Goal: Information Seeking & Learning: Learn about a topic

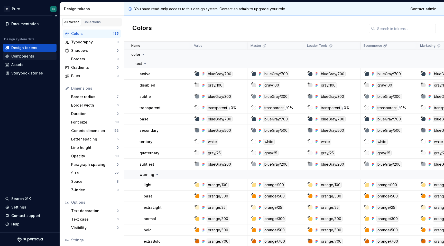
click at [22, 57] on div "Components" at bounding box center [22, 56] width 23 height 5
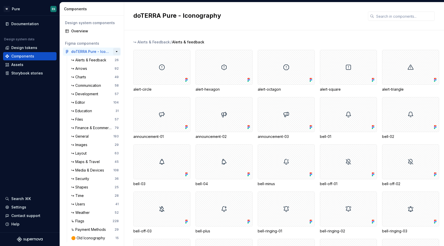
click at [114, 50] on button "button" at bounding box center [116, 51] width 7 height 7
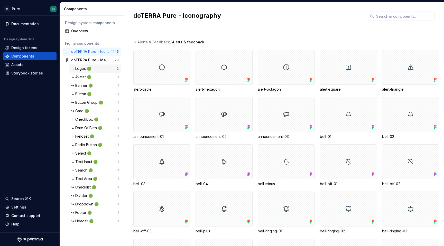
click at [99, 68] on div "↳ Logos 🟢" at bounding box center [93, 68] width 45 height 5
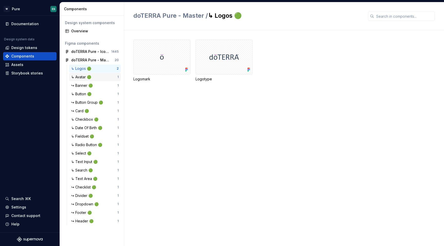
click at [104, 75] on div "↳ Avatar 🟢" at bounding box center [94, 77] width 46 height 5
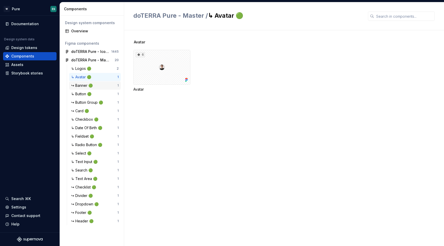
click at [105, 85] on div "↪ Banner 🟢" at bounding box center [94, 85] width 46 height 5
click at [90, 145] on div "↳ Radio Button 🟢" at bounding box center [87, 144] width 33 height 5
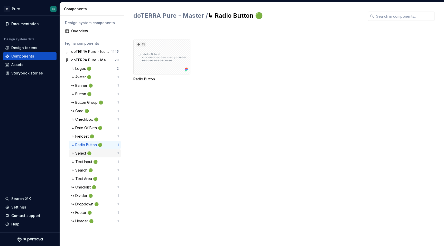
click at [93, 153] on div "↳ Select 🟢" at bounding box center [82, 153] width 22 height 5
click at [95, 162] on div "↳ Text Input 🟢" at bounding box center [85, 161] width 29 height 5
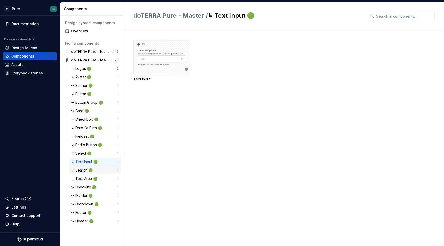
click at [95, 171] on div "↳ Search 🟢" at bounding box center [94, 170] width 46 height 5
click at [96, 179] on div "↳ Text Area 🟢" at bounding box center [85, 178] width 28 height 5
click at [96, 186] on div "↪ Checklist 🟢" at bounding box center [84, 187] width 27 height 5
click at [96, 191] on div "↪ Checklist 🟢 1" at bounding box center [95, 187] width 52 height 8
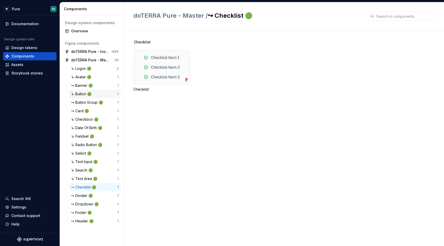
click at [93, 96] on div "↳ Button 🟢" at bounding box center [82, 93] width 22 height 5
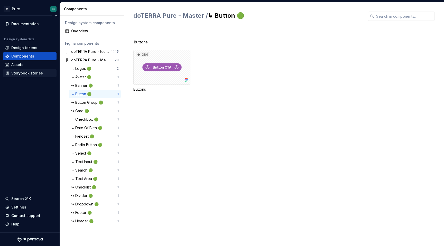
click at [27, 74] on div "Storybook stories" at bounding box center [27, 73] width 32 height 5
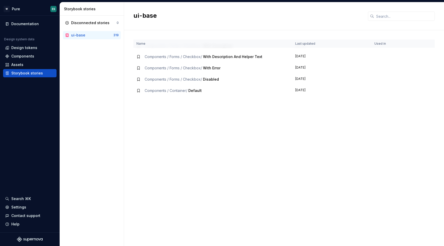
scroll to position [774, 0]
